Goal: Find specific page/section: Find specific page/section

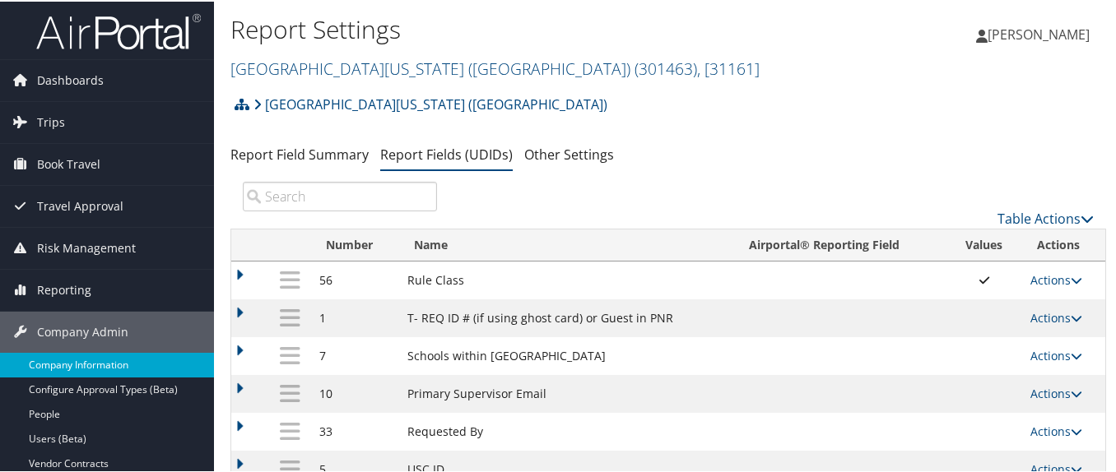
click at [117, 361] on link "Company Information" at bounding box center [107, 363] width 214 height 25
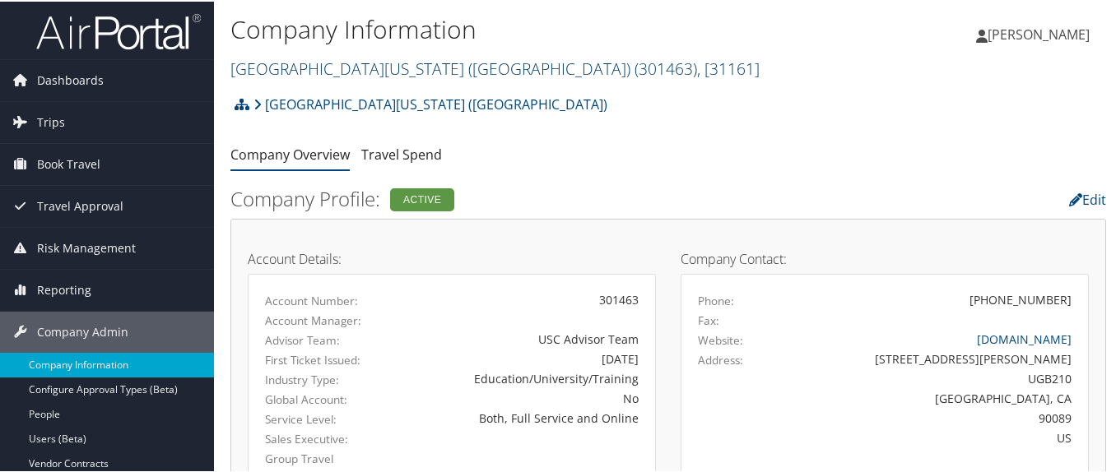
click at [311, 69] on link "University of Southern California (USC) ( 301463 ) , [ 31161 ]" at bounding box center [494, 67] width 529 height 22
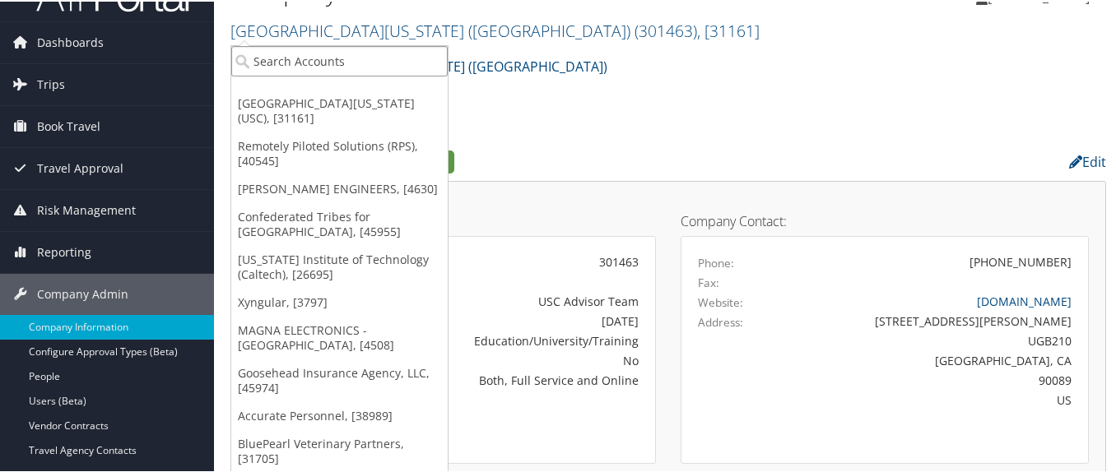
click at [315, 60] on input "search" at bounding box center [339, 59] width 216 height 30
paste input "302087"
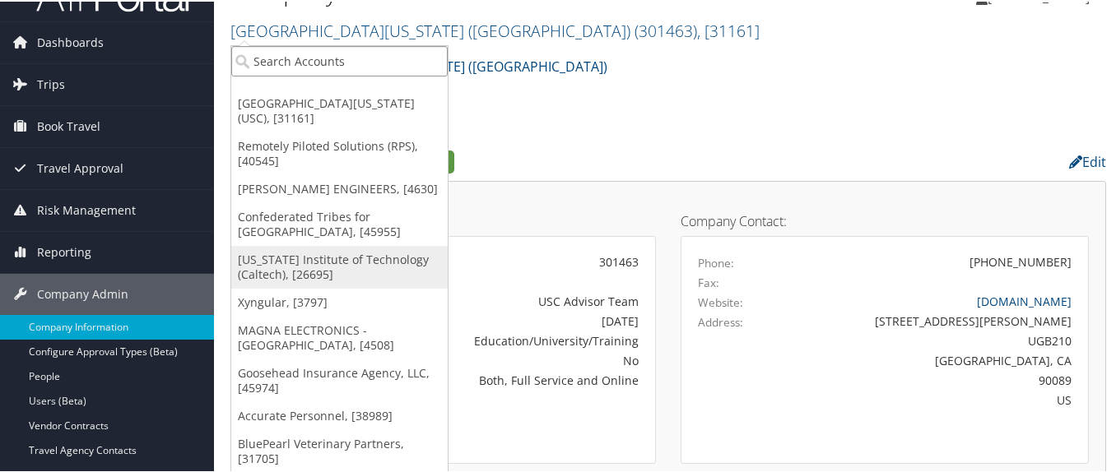
type input "302087"
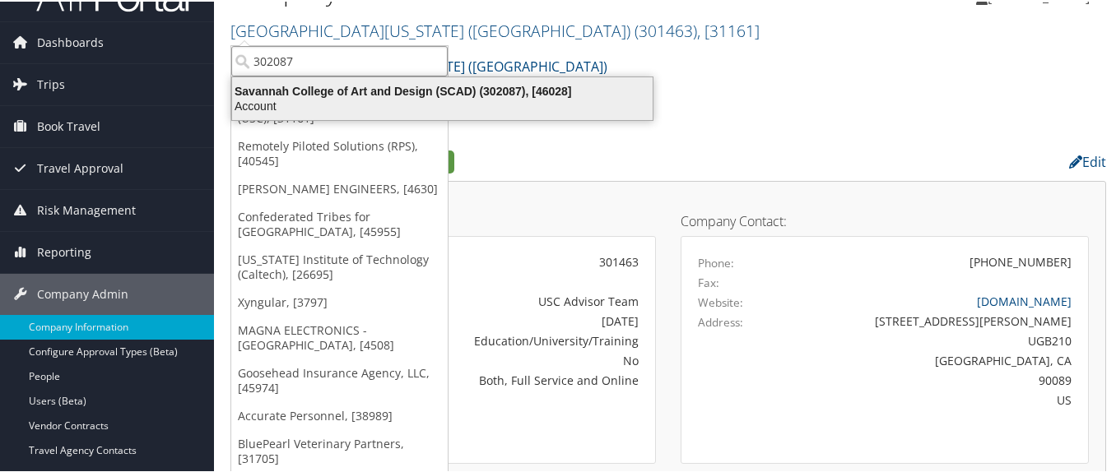
click at [300, 95] on div "Savannah College of Art and Design (SCAD) (302087), [46028]" at bounding box center [442, 89] width 440 height 15
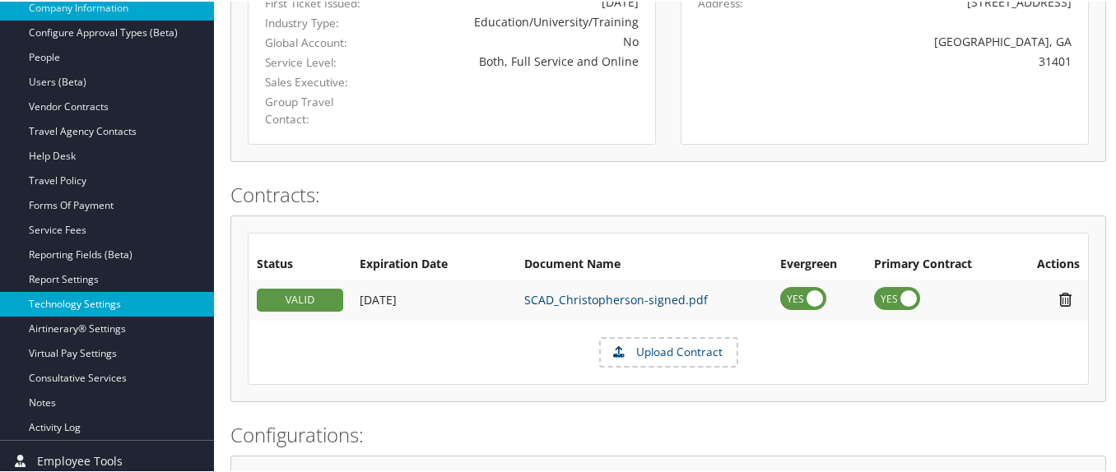
scroll to position [329, 0]
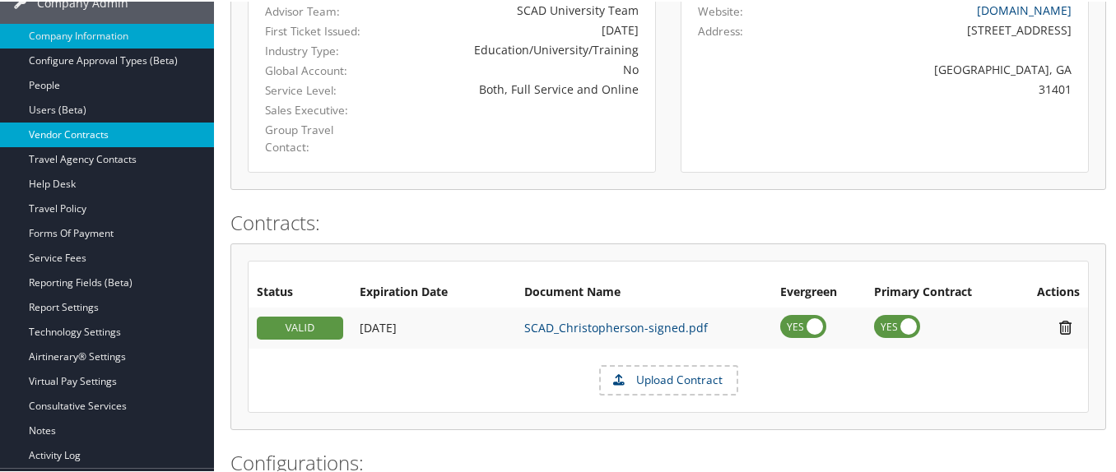
click at [106, 128] on link "Vendor Contracts" at bounding box center [107, 133] width 214 height 25
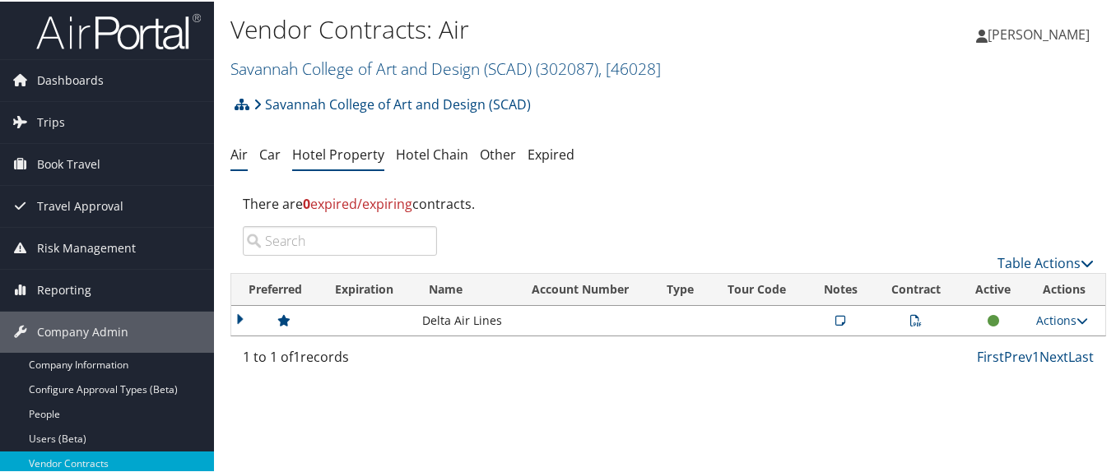
click at [351, 156] on link "Hotel Property" at bounding box center [338, 153] width 92 height 18
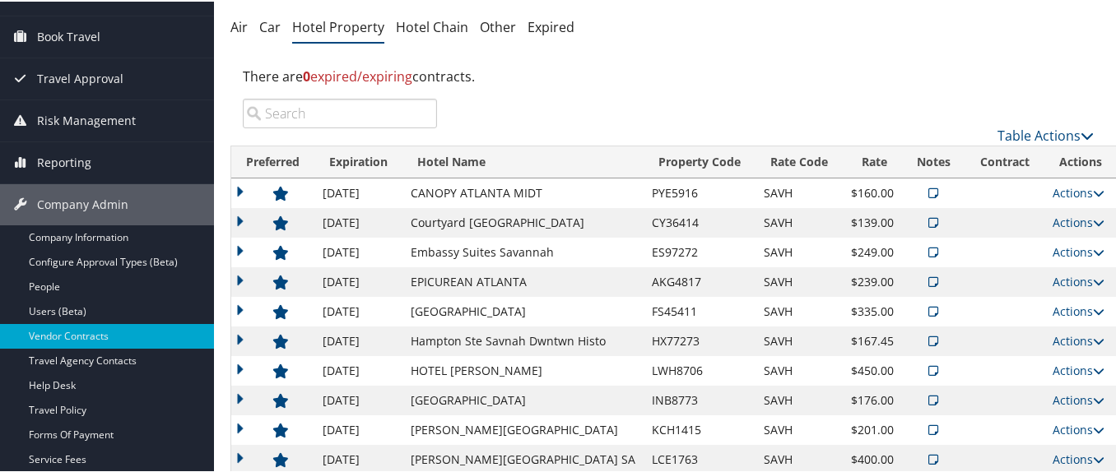
scroll to position [165, 0]
